Goal: Find specific page/section: Find specific page/section

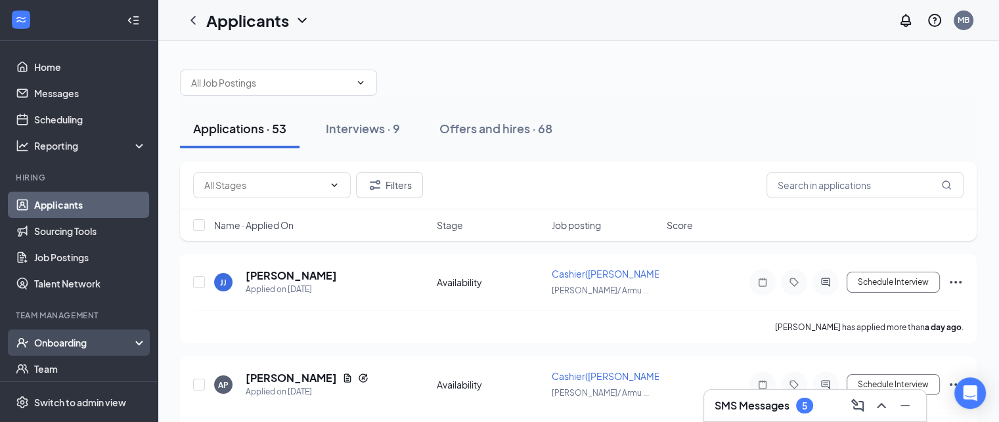
click at [54, 339] on div "Onboarding" at bounding box center [84, 342] width 101 height 13
click at [60, 368] on link "Overview" at bounding box center [90, 369] width 112 height 26
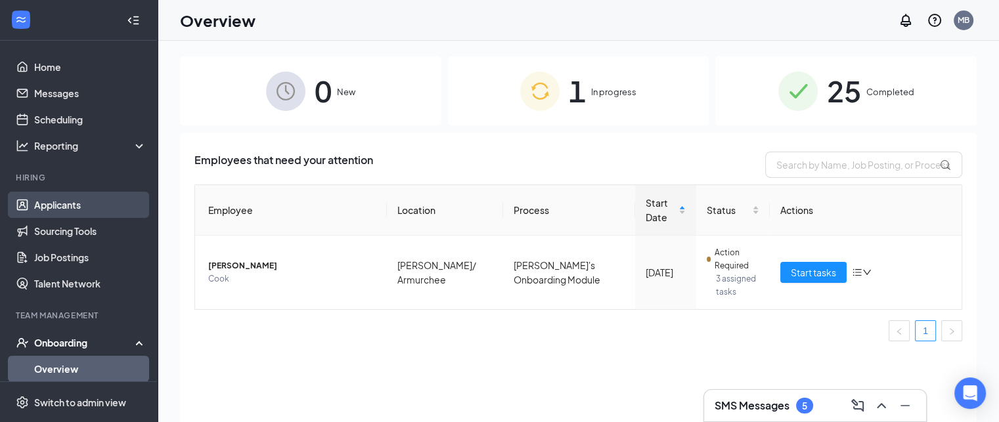
click at [74, 204] on link "Applicants" at bounding box center [90, 205] width 112 height 26
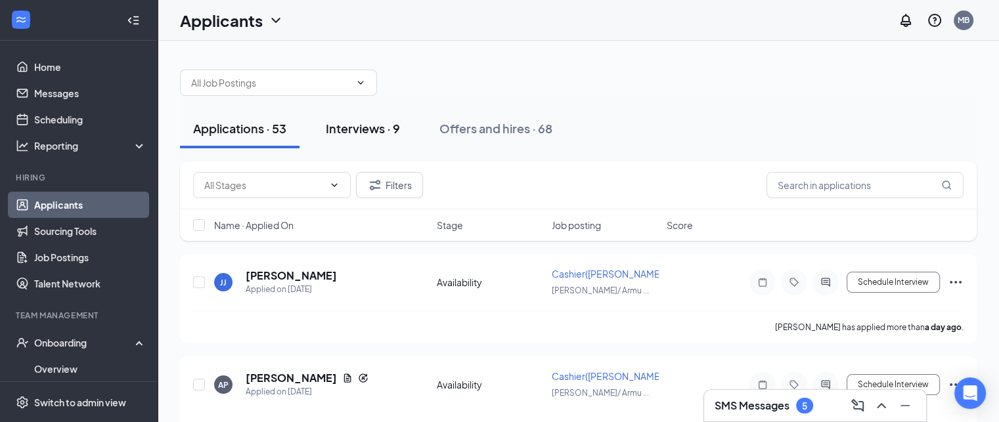
click at [355, 131] on div "Interviews · 9" at bounding box center [363, 128] width 74 height 16
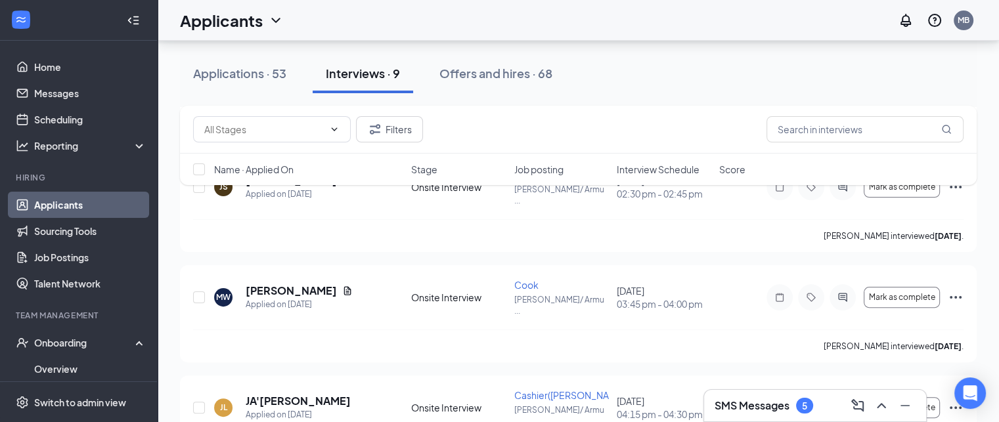
scroll to position [328, 0]
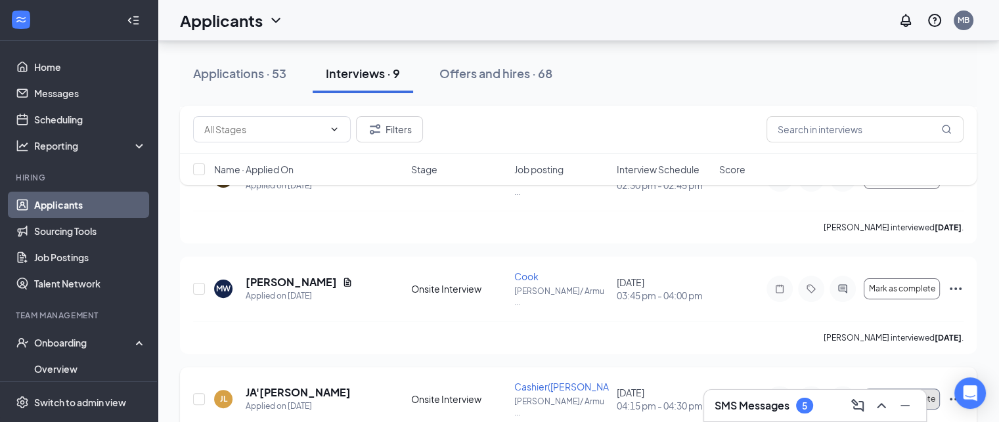
click at [903, 395] on span "Mark as complete" at bounding box center [901, 399] width 66 height 9
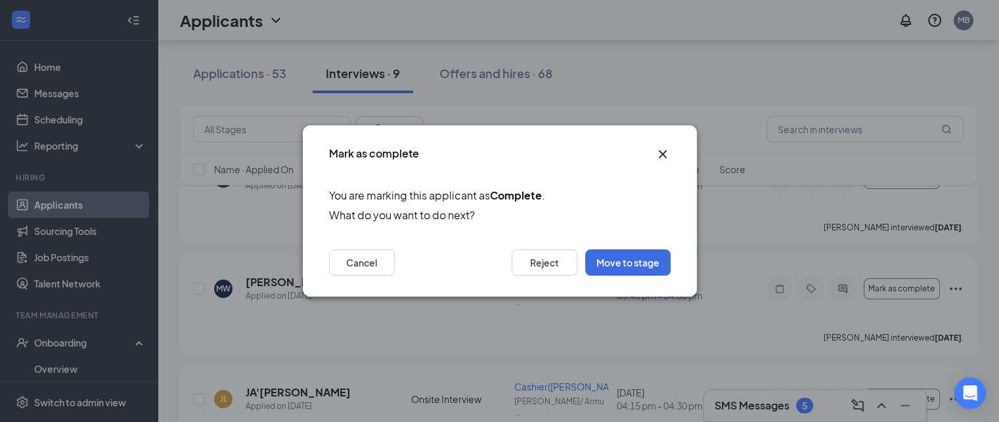
click at [660, 149] on icon "Cross" at bounding box center [663, 154] width 16 height 16
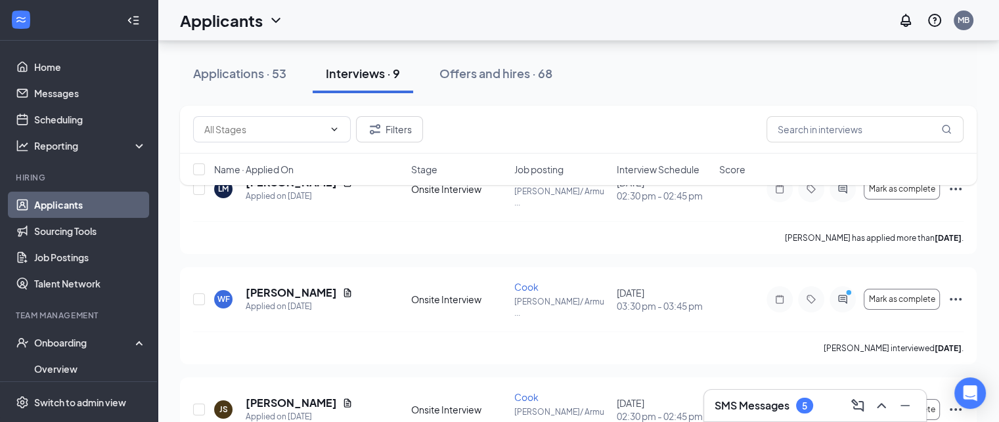
scroll to position [0, 0]
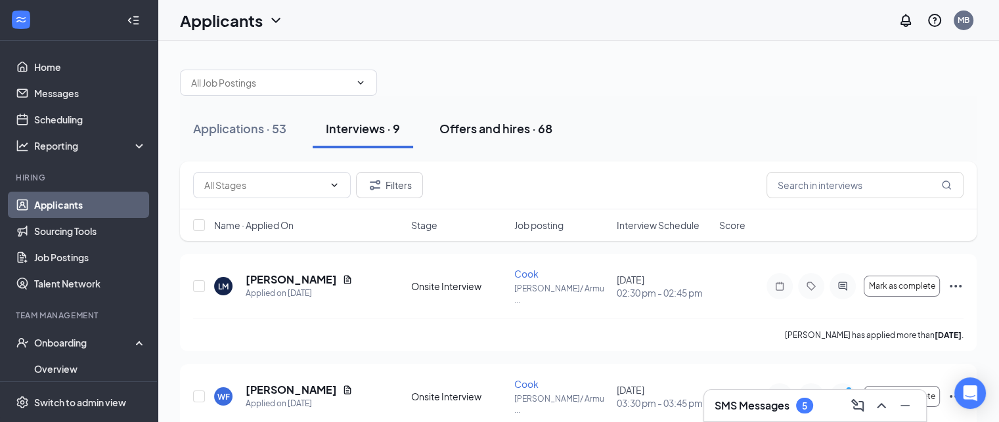
click at [482, 123] on div "Offers and hires · 68" at bounding box center [495, 128] width 113 height 16
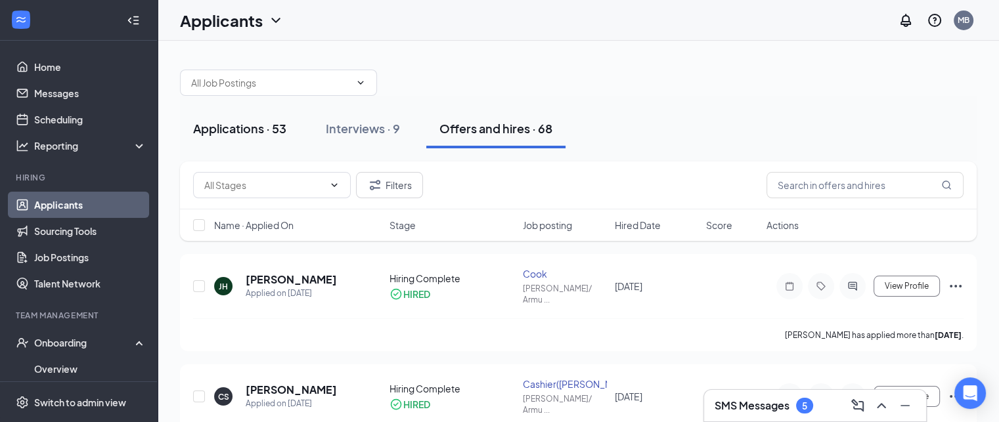
click at [234, 123] on div "Applications · 53" at bounding box center [239, 128] width 93 height 16
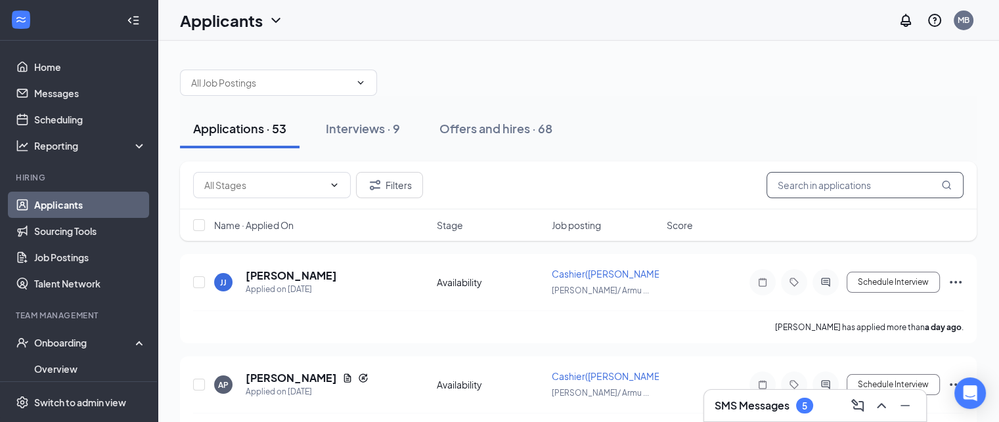
click at [798, 182] on input "text" at bounding box center [864, 185] width 197 height 26
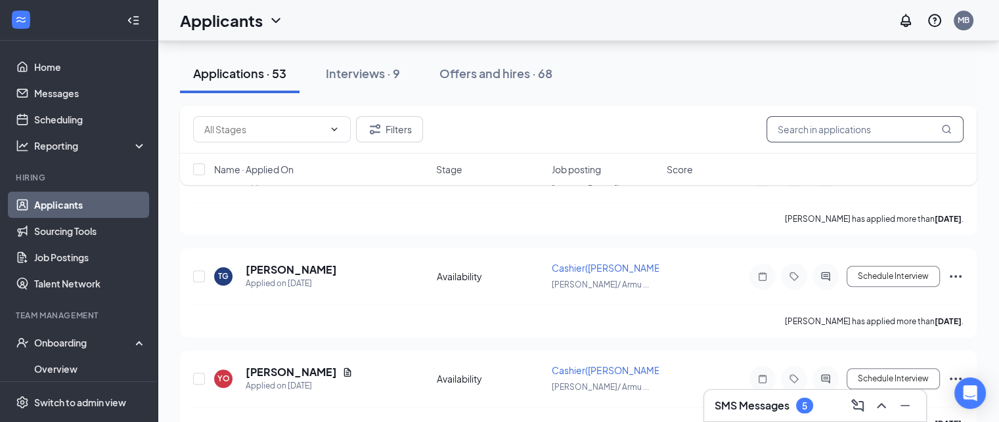
scroll to position [1444, 0]
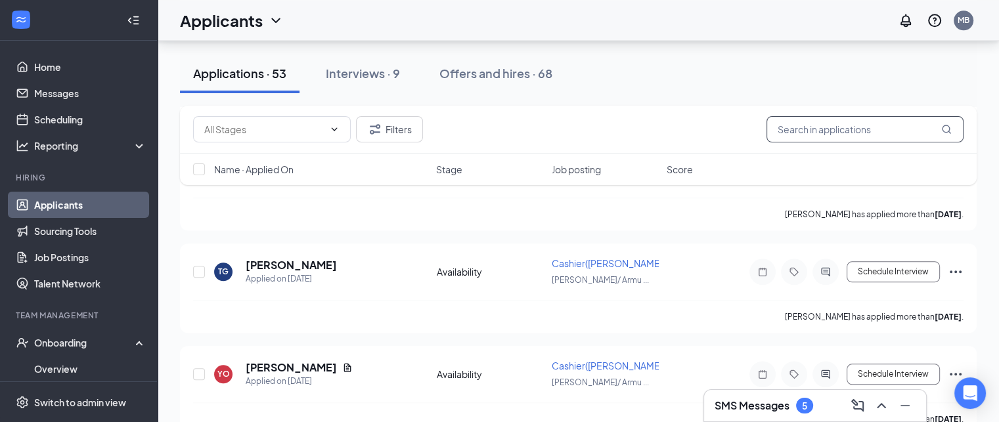
click at [777, 129] on input "text" at bounding box center [864, 129] width 197 height 26
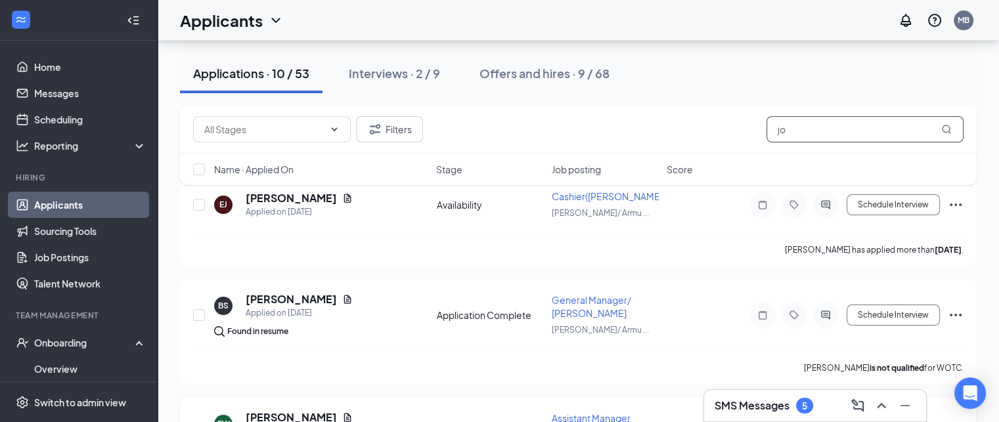
scroll to position [175, 0]
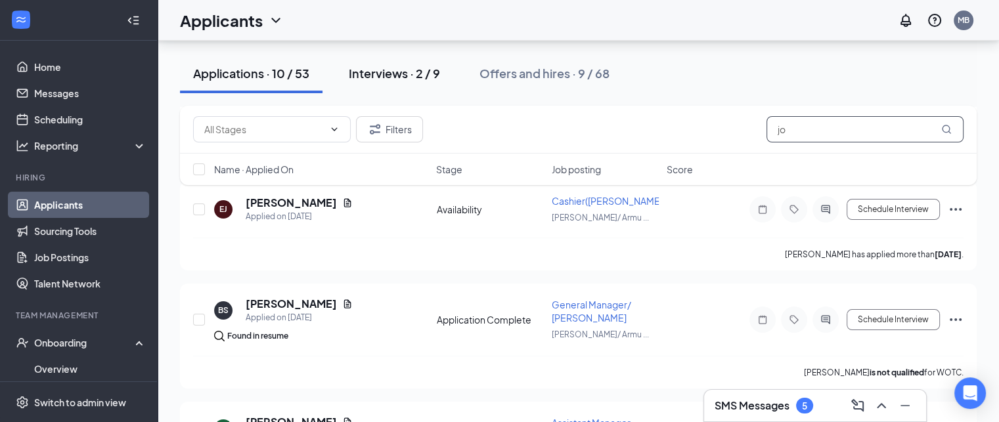
type input "jo"
click at [378, 75] on div "Interviews · 2 / 9" at bounding box center [394, 73] width 91 height 16
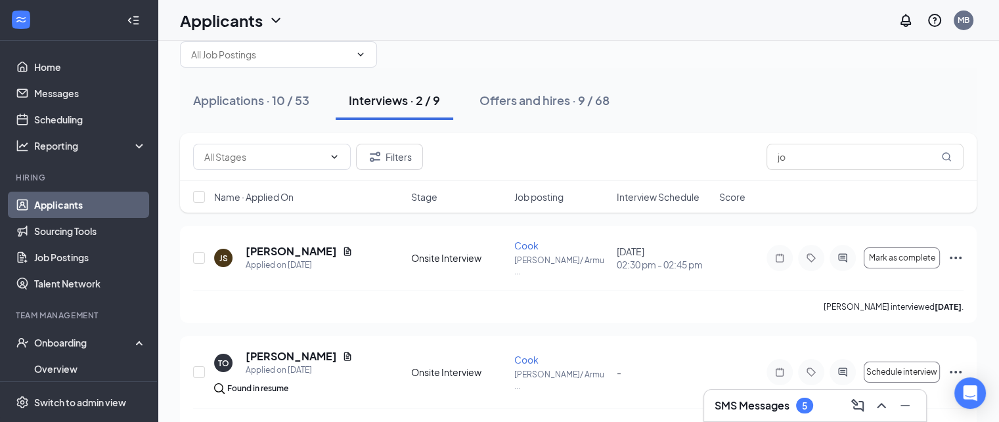
scroll to position [52, 0]
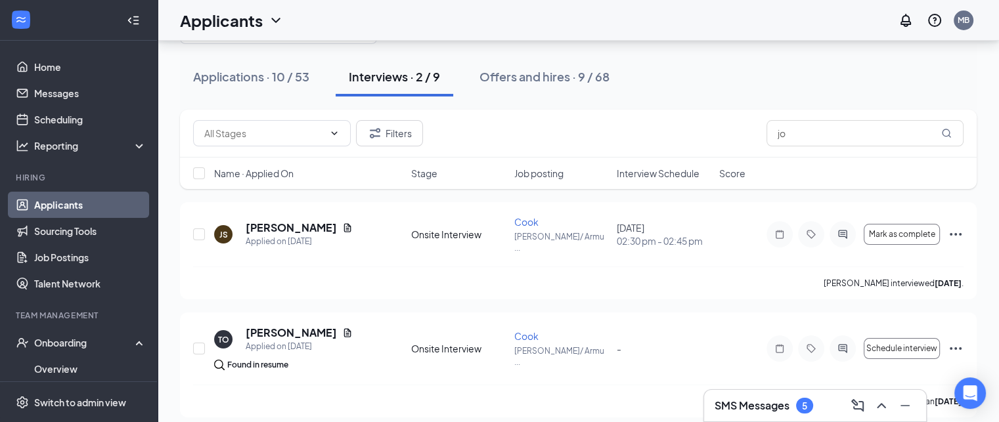
click at [52, 202] on link "Applicants" at bounding box center [90, 205] width 112 height 26
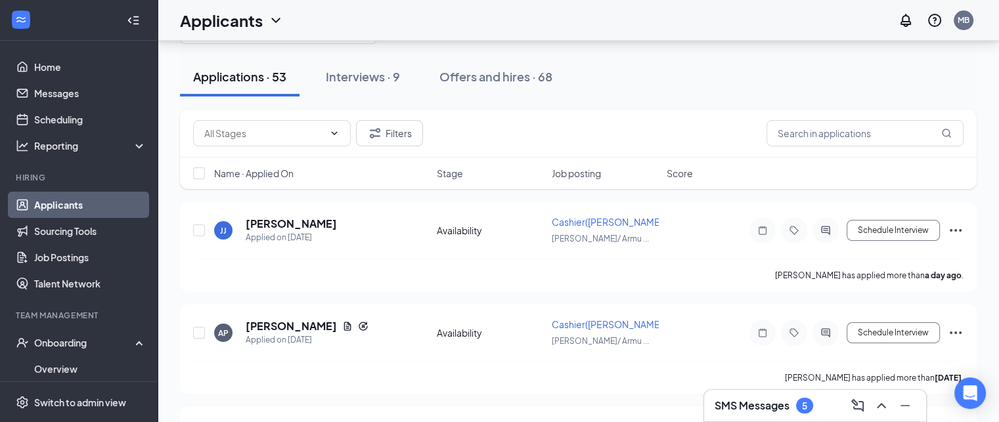
click at [52, 202] on link "Applicants" at bounding box center [90, 205] width 112 height 26
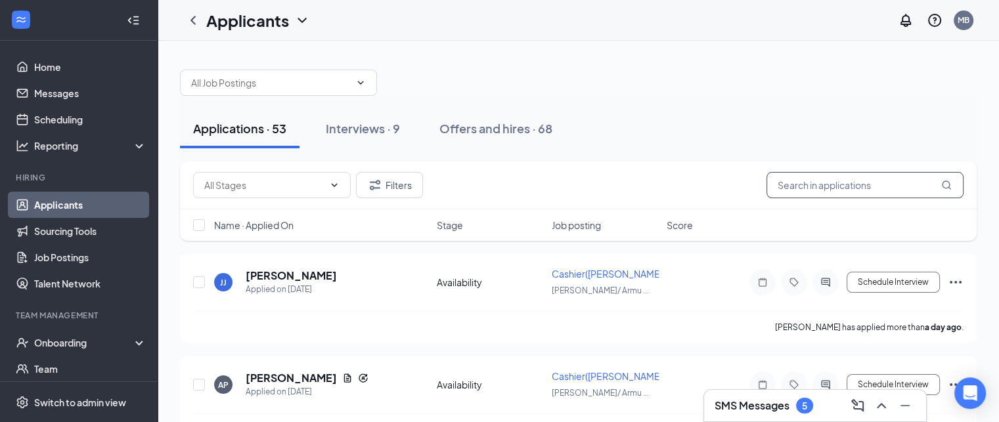
click at [794, 183] on input "text" at bounding box center [864, 185] width 197 height 26
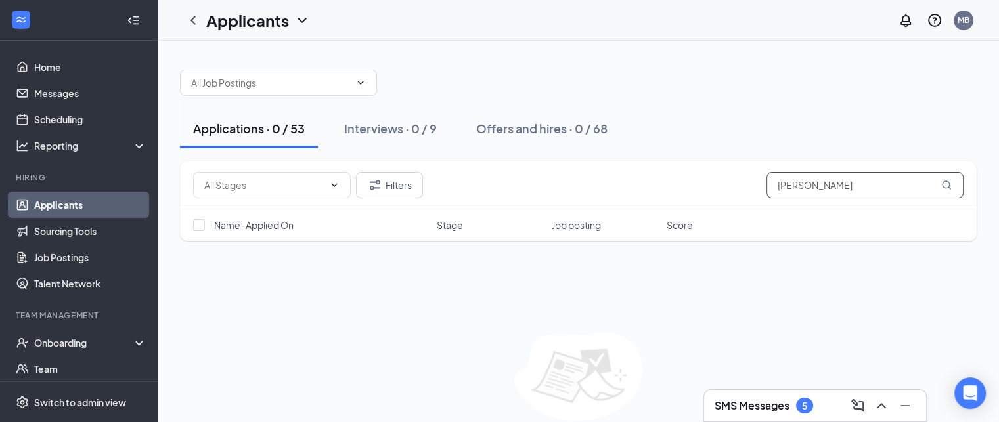
type input "jerne winston"
click at [236, 120] on div "Applications · 0 / 53" at bounding box center [249, 128] width 112 height 16
click at [406, 123] on div "Interviews · 0 / 9" at bounding box center [390, 128] width 93 height 16
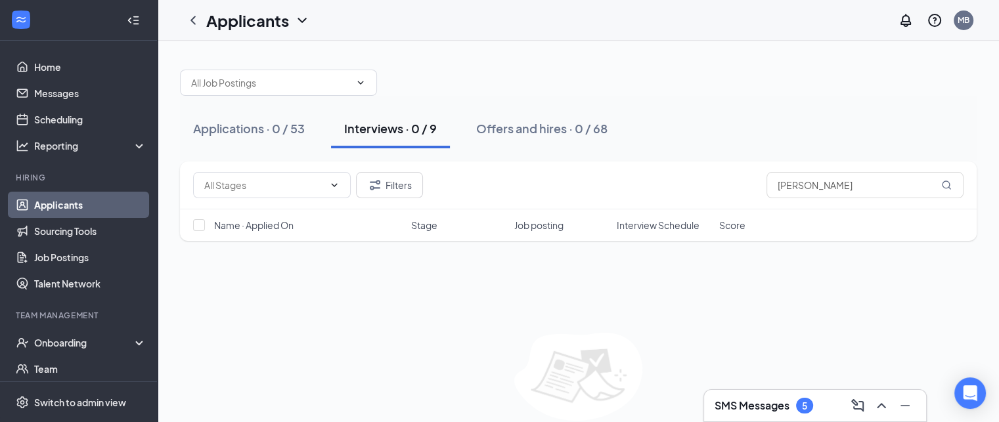
click at [406, 123] on div "Interviews · 0 / 9" at bounding box center [390, 128] width 93 height 16
click at [555, 125] on div "Offers and hires · 0 / 68" at bounding box center [541, 128] width 131 height 16
